Goal: Find specific page/section: Find specific page/section

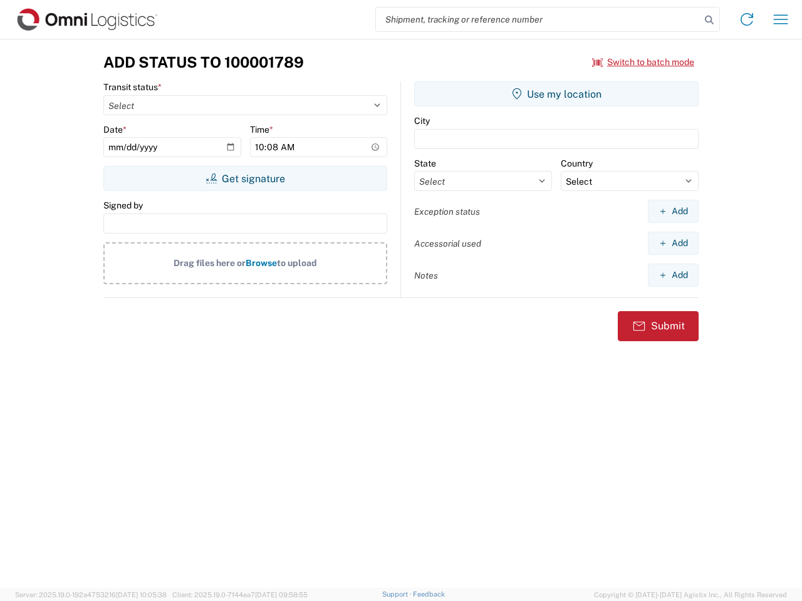
click at [538, 19] on input "search" at bounding box center [538, 20] width 324 height 24
click at [709, 20] on icon at bounding box center [709, 20] width 18 height 18
click at [747, 19] on icon at bounding box center [747, 19] width 20 height 20
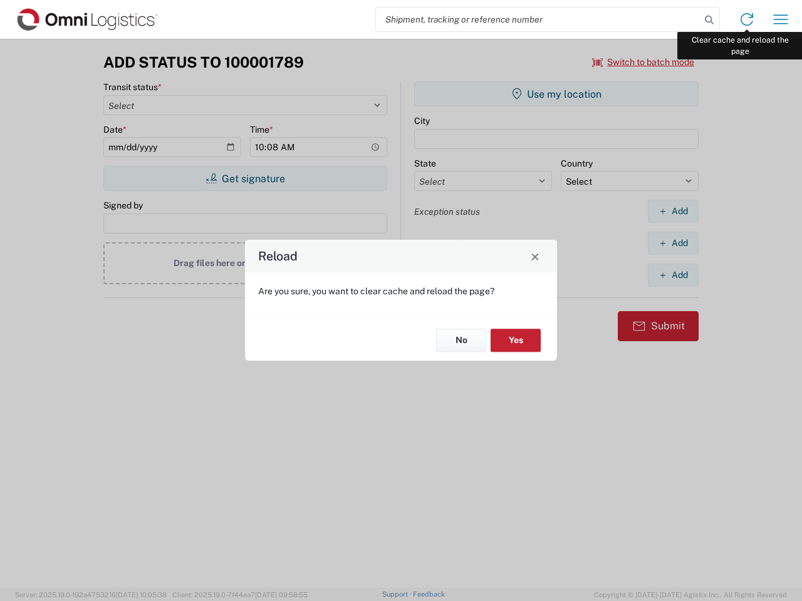
click at [780, 19] on div "Reload Are you sure, you want to clear cache and reload the page? No Yes" at bounding box center [401, 300] width 802 height 601
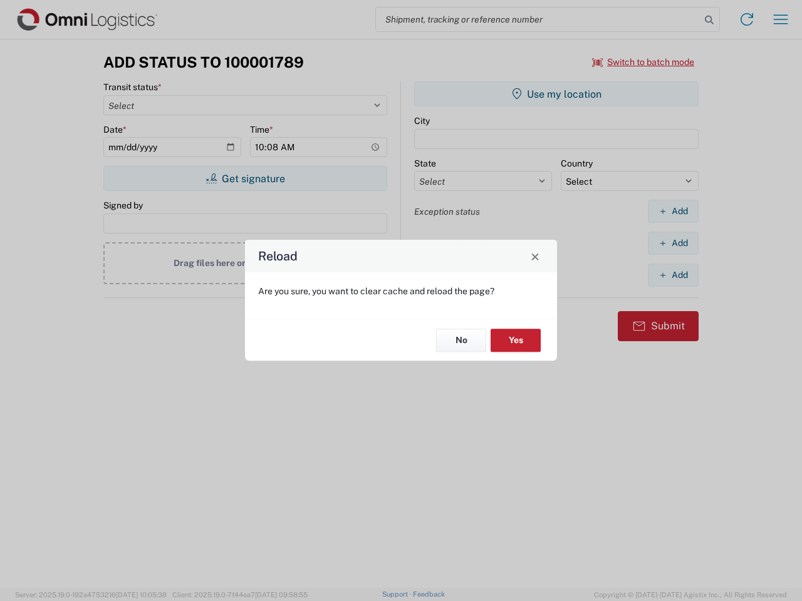
click at [643, 62] on div "Reload Are you sure, you want to clear cache and reload the page? No Yes" at bounding box center [401, 300] width 802 height 601
click at [245, 179] on div "Reload Are you sure, you want to clear cache and reload the page? No Yes" at bounding box center [401, 300] width 802 height 601
click at [556, 94] on div "Reload Are you sure, you want to clear cache and reload the page? No Yes" at bounding box center [401, 300] width 802 height 601
click at [673, 211] on div "Reload Are you sure, you want to clear cache and reload the page? No Yes" at bounding box center [401, 300] width 802 height 601
click at [673, 243] on div "Reload Are you sure, you want to clear cache and reload the page? No Yes" at bounding box center [401, 300] width 802 height 601
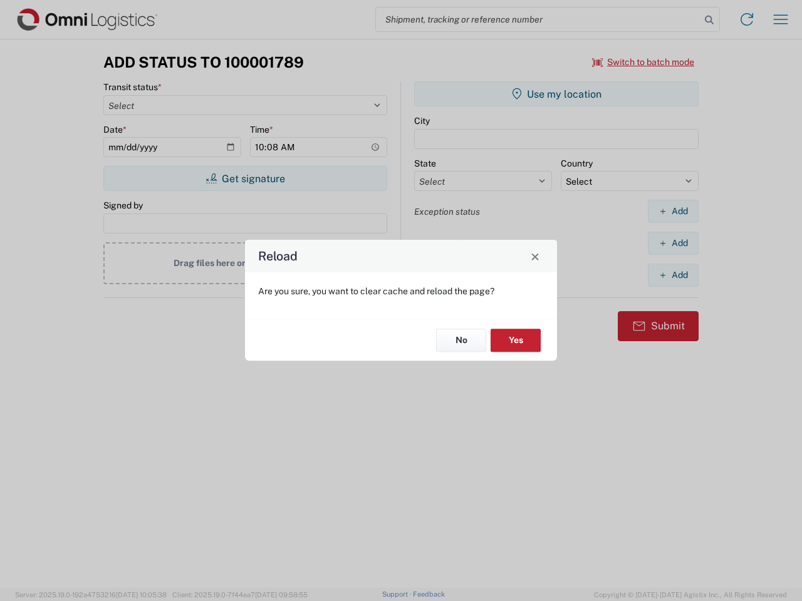
click at [673, 275] on div "Reload Are you sure, you want to clear cache and reload the page? No Yes" at bounding box center [401, 300] width 802 height 601
